Goal: Transaction & Acquisition: Purchase product/service

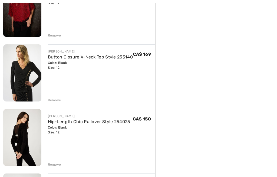
scroll to position [220, 0]
click at [58, 166] on div "Remove" at bounding box center [54, 164] width 13 height 5
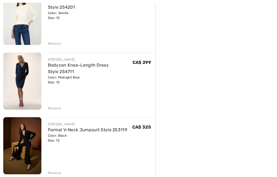
scroll to position [341, 0]
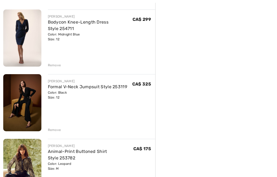
scroll to position [384, 0]
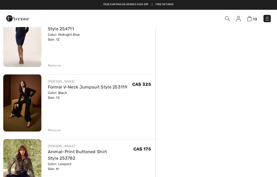
click at [57, 62] on div "Remove" at bounding box center [102, 65] width 108 height 6
click at [57, 66] on div "Remove" at bounding box center [54, 65] width 13 height 5
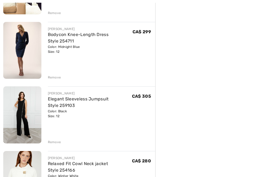
scroll to position [501, 0]
click at [54, 145] on div "FRANK LYMAN Hip-Length Chic Pullover Style 254025 Color: Black Size: 12 Final S…" at bounding box center [79, 30] width 152 height 921
click at [57, 144] on div "FRANK LYMAN Hip-Length Chic Pullover Style 254025 Color: Black Size: 12 Final S…" at bounding box center [79, 30] width 152 height 921
click at [56, 143] on div "Remove" at bounding box center [54, 142] width 13 height 5
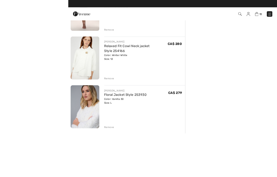
scroll to position [579, 0]
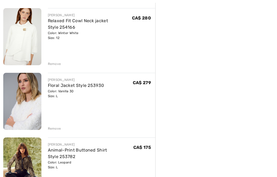
click at [55, 130] on div "Remove" at bounding box center [54, 128] width 13 height 5
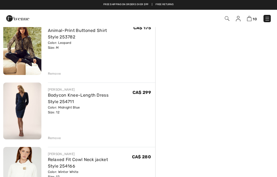
scroll to position [439, 0]
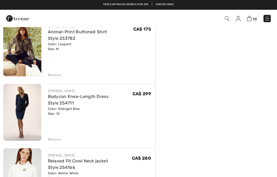
click at [53, 74] on div "Remove" at bounding box center [54, 74] width 13 height 5
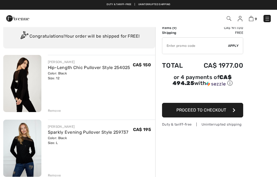
scroll to position [0, 0]
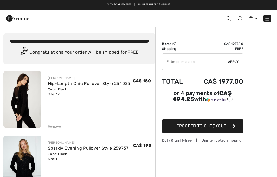
click at [269, 17] on img at bounding box center [266, 18] width 5 height 5
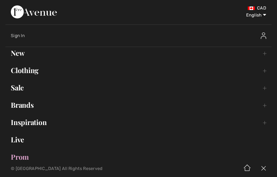
click at [45, 51] on link "New Toggle submenu" at bounding box center [138, 53] width 266 height 12
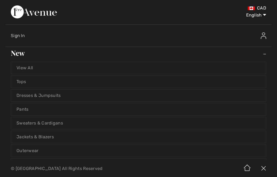
click at [56, 133] on link "Jackets & Blazers" at bounding box center [138, 137] width 255 height 12
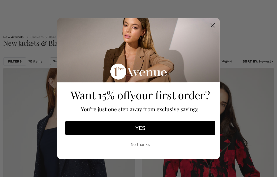
scroll to position [91, 0]
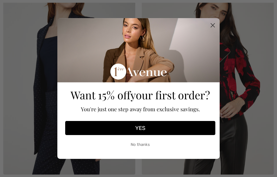
checkbox input "true"
click at [211, 27] on icon "Close dialog" at bounding box center [213, 26] width 4 height 4
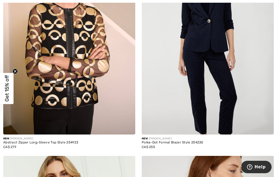
scroll to position [2404, 0]
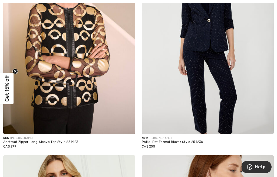
click at [97, 84] on img at bounding box center [69, 35] width 132 height 198
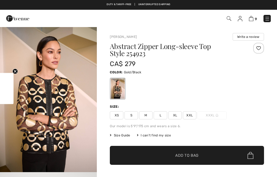
checkbox input "true"
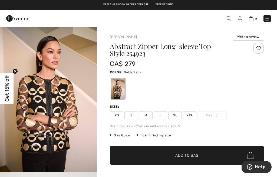
click at [127, 134] on span "Size Guide" at bounding box center [120, 135] width 20 height 5
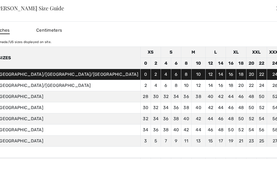
click at [276, 7] on div "✕" at bounding box center [279, 7] width 6 height 11
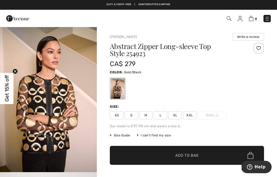
click at [173, 115] on span "XL" at bounding box center [175, 115] width 14 height 8
click at [164, 155] on span "✔ Added to Bag" at bounding box center [178, 156] width 33 height 6
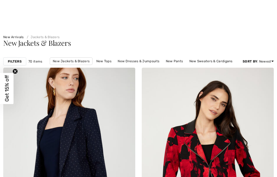
checkbox input "true"
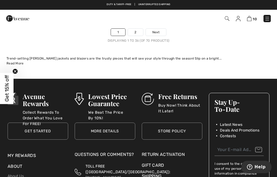
scroll to position [4129, 0]
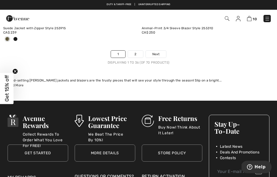
click at [137, 51] on link "2" at bounding box center [135, 54] width 15 height 7
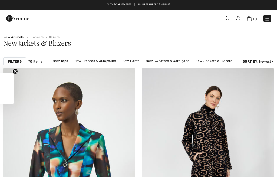
scroll to position [286, 0]
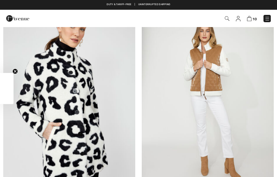
checkbox input "true"
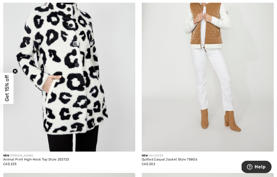
scroll to position [333, 0]
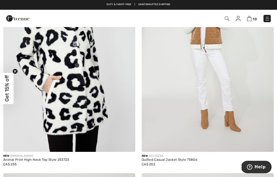
click at [222, 81] on img at bounding box center [208, 53] width 132 height 198
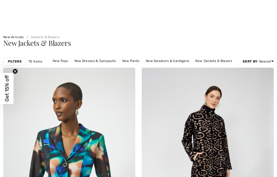
checkbox input "true"
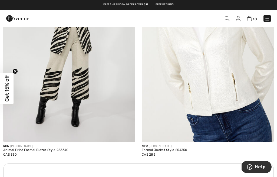
scroll to position [2598, 0]
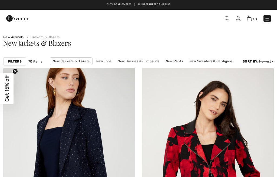
checkbox input "true"
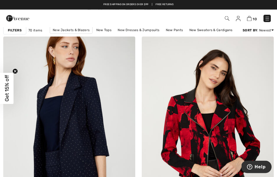
scroll to position [19, 0]
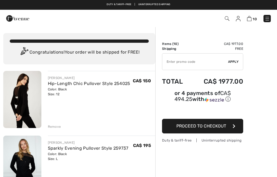
click at [269, 19] on img at bounding box center [266, 18] width 5 height 5
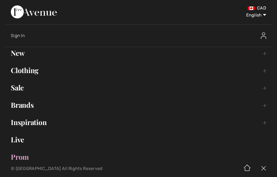
click at [40, 55] on link "New Toggle submenu" at bounding box center [138, 53] width 266 height 12
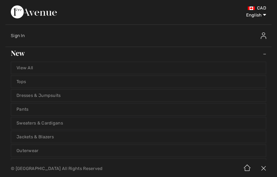
click at [39, 148] on link "Outerwear" at bounding box center [138, 151] width 255 height 12
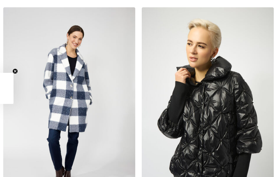
checkbox input "true"
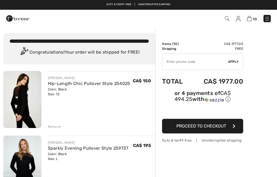
click at [267, 20] on img at bounding box center [266, 18] width 5 height 5
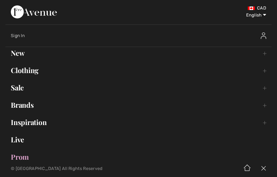
click at [36, 70] on link "Clothing Toggle submenu" at bounding box center [138, 70] width 266 height 12
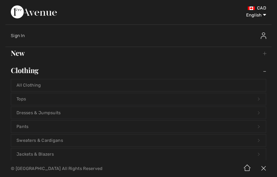
click at [24, 143] on link "Sweaters & Cardigans Open submenu" at bounding box center [138, 140] width 255 height 12
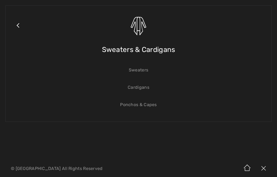
click at [140, 73] on link "Sweaters" at bounding box center [138, 70] width 255 height 12
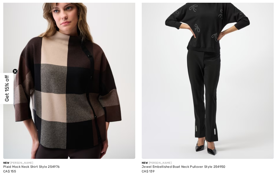
checkbox input "true"
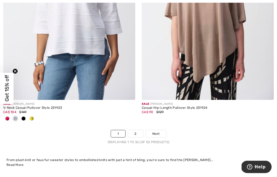
scroll to position [4076, 0]
click at [158, 130] on link "Next" at bounding box center [156, 133] width 20 height 7
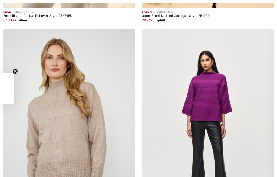
checkbox input "true"
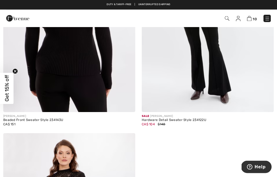
scroll to position [1763, 0]
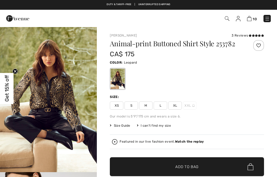
checkbox input "true"
click at [266, 16] on img at bounding box center [266, 18] width 5 height 5
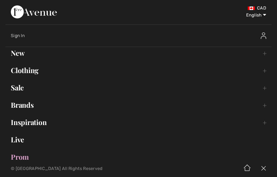
click at [46, 72] on link "Clothing Toggle submenu" at bounding box center [138, 70] width 266 height 12
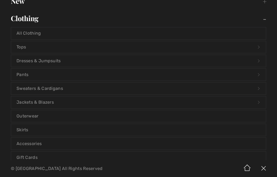
scroll to position [51, 0]
click at [65, 76] on link "Pants Open submenu" at bounding box center [138, 75] width 255 height 12
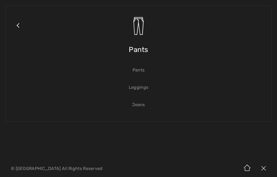
click at [141, 66] on link "Pants" at bounding box center [138, 70] width 255 height 12
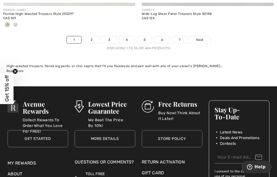
scroll to position [4162, 0]
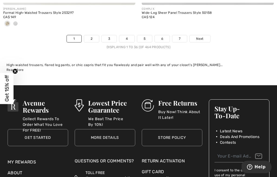
click at [210, 35] on link "Next" at bounding box center [200, 38] width 20 height 7
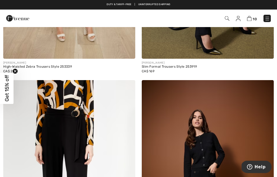
scroll to position [2267, 0]
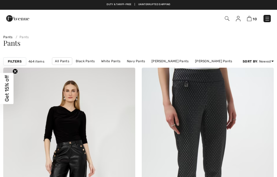
checkbox input "true"
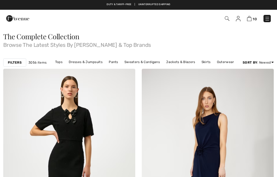
click at [185, 61] on link "Jackets & Blazers" at bounding box center [180, 61] width 34 height 7
checkbox input "true"
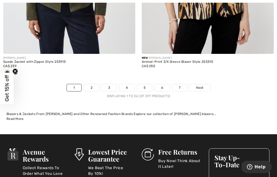
scroll to position [4098, 0]
click at [93, 84] on link "2" at bounding box center [91, 87] width 15 height 7
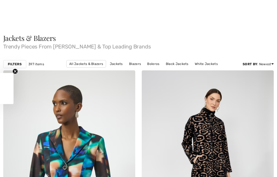
checkbox input "true"
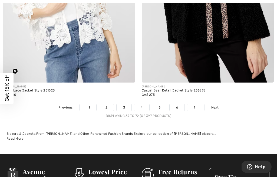
scroll to position [4052, 0]
click at [121, 106] on link "3" at bounding box center [124, 107] width 15 height 7
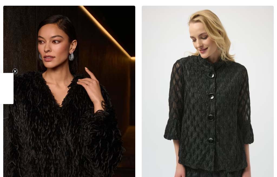
checkbox input "true"
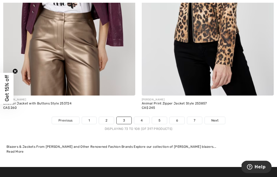
scroll to position [4074, 0]
click at [143, 117] on link "4" at bounding box center [141, 120] width 15 height 7
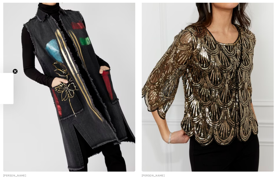
checkbox input "true"
click at [237, 101] on img at bounding box center [208, 73] width 132 height 198
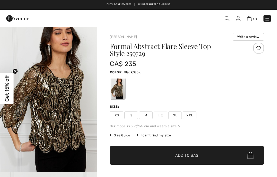
checkbox input "true"
click at [176, 114] on span "XL" at bounding box center [175, 115] width 14 height 8
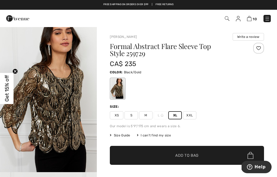
click at [182, 158] on span "Add to Bag" at bounding box center [186, 156] width 23 height 6
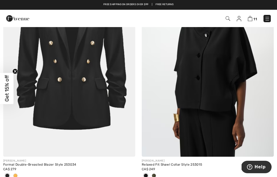
scroll to position [2366, 0]
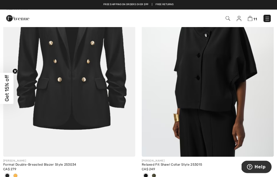
click at [18, 173] on div at bounding box center [15, 176] width 8 height 9
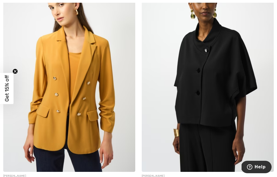
scroll to position [2353, 0]
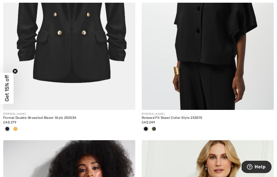
scroll to position [2416, 0]
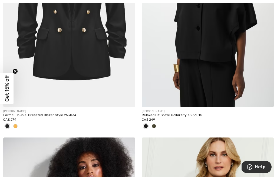
click at [90, 55] on img at bounding box center [69, 8] width 132 height 198
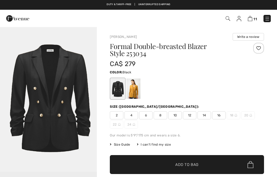
checkbox input "true"
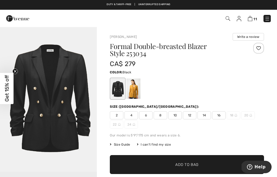
click at [210, 123] on div "2 4 6 8 10 12 14 16 18 20 22 24" at bounding box center [187, 119] width 154 height 17
click at [206, 113] on span "14" at bounding box center [204, 115] width 14 height 8
click at [188, 162] on span "Add to Bag" at bounding box center [186, 165] width 23 height 6
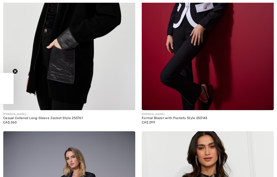
checkbox input "true"
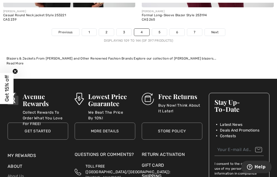
scroll to position [4124, 0]
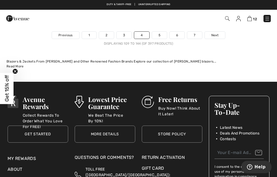
click at [161, 41] on div "Displaying 109 to 144 (of 397 products)" at bounding box center [138, 43] width 277 height 5
click at [161, 32] on link "5" at bounding box center [159, 35] width 15 height 7
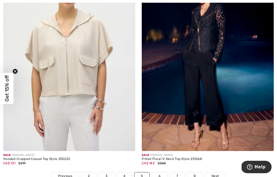
scroll to position [4001, 0]
click at [163, 173] on link "6" at bounding box center [159, 175] width 15 height 7
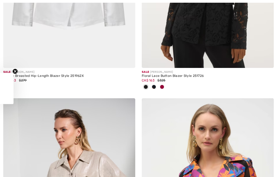
checkbox input "true"
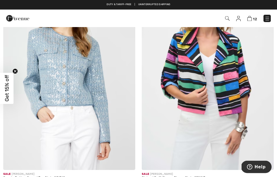
scroll to position [1221, 0]
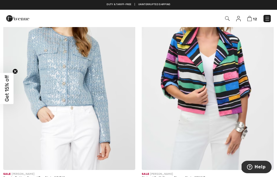
click at [48, 83] on img at bounding box center [69, 71] width 132 height 198
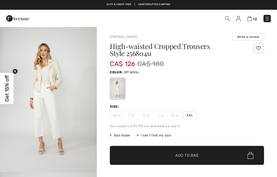
checkbox input "true"
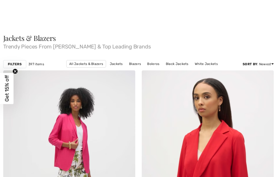
checkbox input "true"
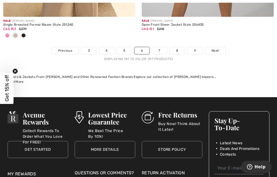
scroll to position [4158, 0]
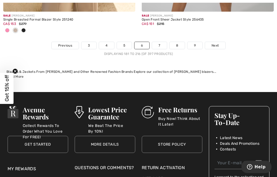
click at [219, 42] on link "Next" at bounding box center [215, 45] width 20 height 7
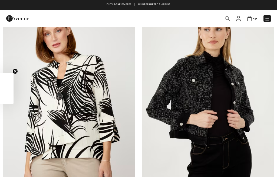
checkbox input "true"
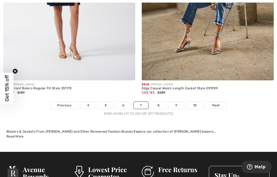
scroll to position [4107, 0]
click at [167, 101] on ul "Previous 4 5 6 7 8 9 10 Next" at bounding box center [138, 105] width 277 height 8
click at [163, 102] on link "8" at bounding box center [158, 105] width 15 height 7
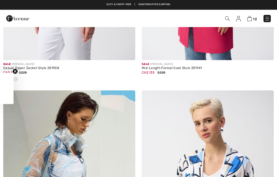
checkbox input "true"
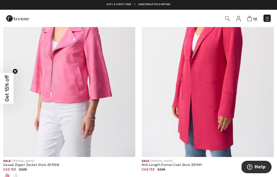
scroll to position [106, 0]
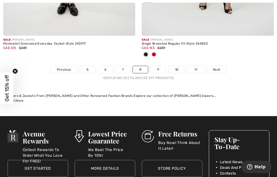
scroll to position [4107, 0]
click at [156, 67] on link "9" at bounding box center [158, 69] width 15 height 7
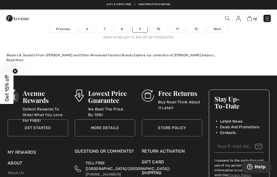
scroll to position [4125, 0]
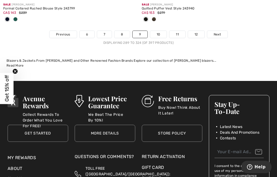
click at [221, 31] on link "Next" at bounding box center [217, 34] width 20 height 7
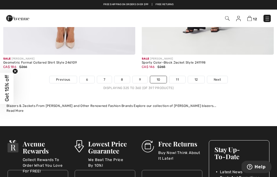
scroll to position [4124, 0]
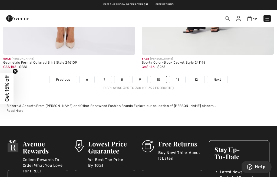
click at [175, 76] on link "11" at bounding box center [177, 79] width 16 height 7
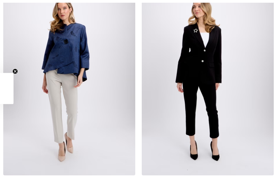
checkbox input "true"
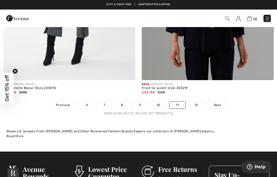
scroll to position [4046, 0]
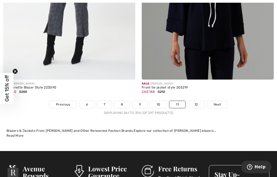
click at [196, 103] on link "12" at bounding box center [196, 104] width 16 height 7
click at [196, 101] on link "12" at bounding box center [196, 104] width 16 height 7
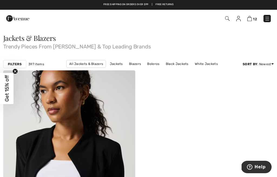
click at [268, 17] on img at bounding box center [266, 18] width 5 height 5
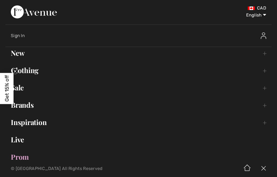
click at [24, 90] on link "Sale Toggle submenu" at bounding box center [138, 88] width 266 height 12
